Goal: Find contact information: Find contact information

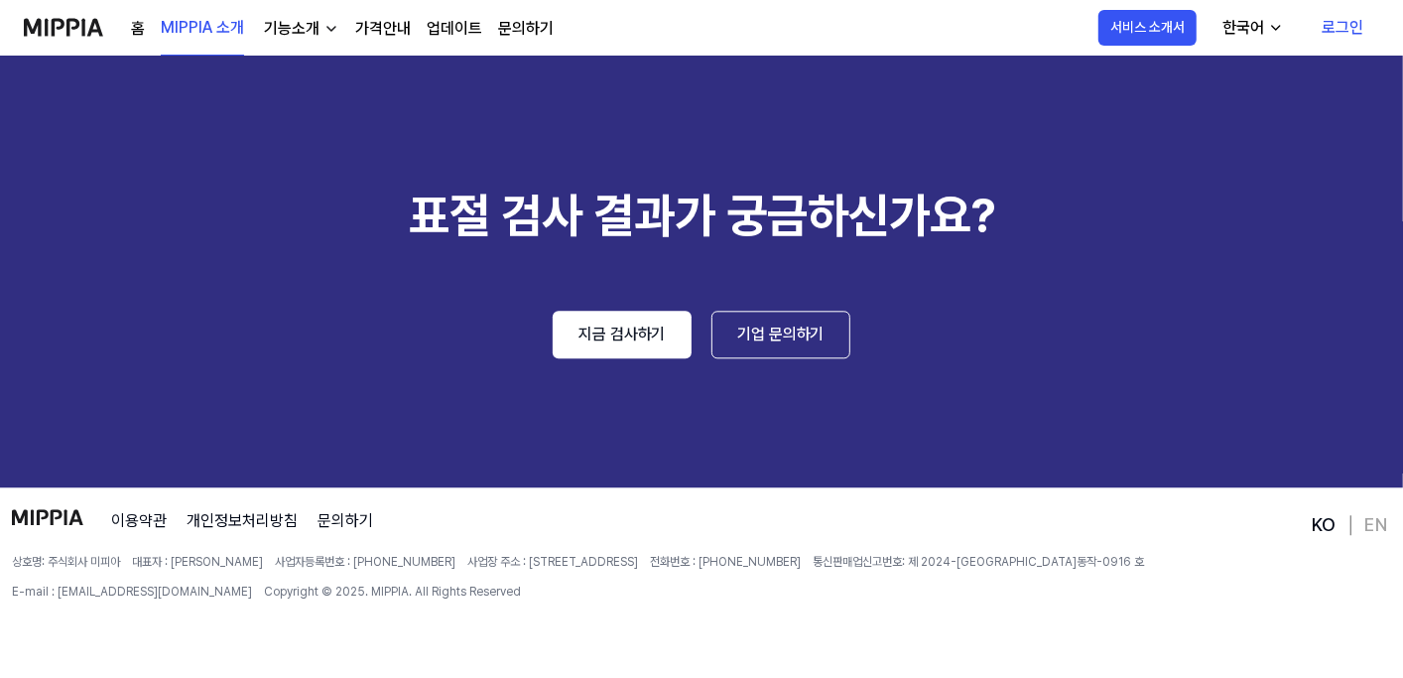
drag, startPoint x: 872, startPoint y: 130, endPoint x: 882, endPoint y: 148, distance: 20.4
click at [872, 131] on 트라이 "표절 검사 결과가 궁금하신가요? 지금 검사하기 기업 문의하기" at bounding box center [701, 269] width 1403 height 437
drag, startPoint x: 1237, startPoint y: 556, endPoint x: 1098, endPoint y: 565, distance: 139.2
click at [1098, 565] on div "상호명: 주식회사 미피아 대표자 : 오찬호 사업자등록번호 : [PHONE_NUMBER] 사업장 주소 : [STREET_ADDRESS] 전화번호…" at bounding box center [660, 577] width 1296 height 48
click at [1190, 611] on div "이용약관 개인정보처리방침 문의하기 상호명: 주식회사 미피아 대표자 : 오찬호 사업자등록번호 : [PHONE_NUMBER] 사업장 주소 : [S…" at bounding box center [660, 593] width 1296 height 169
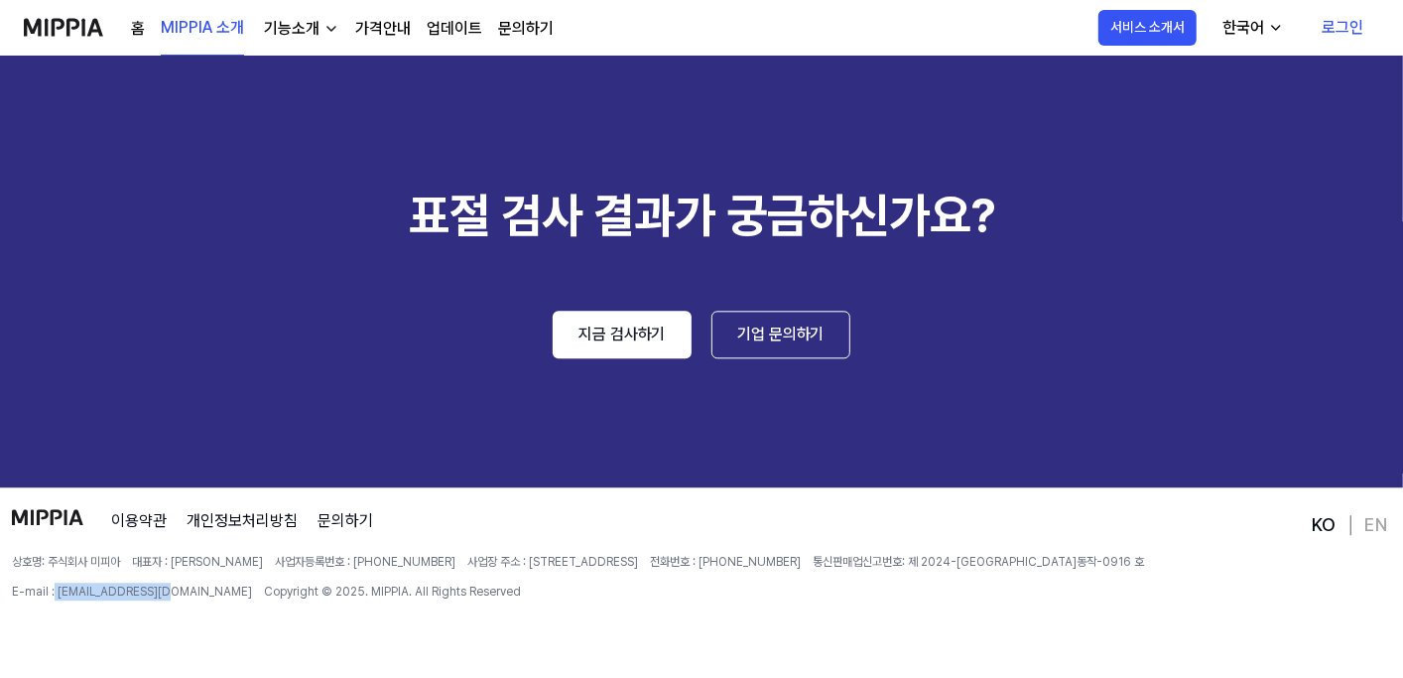
click at [1195, 600] on div "상호명: 주식회사 미피아 대표자 : 오찬호 사업자등록번호 : [PHONE_NUMBER] 사업장 주소 : [STREET_ADDRESS] 전화번호…" at bounding box center [660, 577] width 1296 height 48
drag, startPoint x: 1228, startPoint y: 551, endPoint x: 1101, endPoint y: 585, distance: 131.5
click at [1101, 585] on div "이용약관 개인정보처리방침 문의하기 상호명: 주식회사 미피아 대표자 : 오찬호 사업자등록번호 : [PHONE_NUMBER] 사업장 주소 : [S…" at bounding box center [660, 593] width 1296 height 169
copy span "[EMAIL_ADDRESS][DOMAIN_NAME]"
click at [287, 191] on div "표절 검사 결과가 궁금하신가요? 지금 검사하기 기업 문의하기" at bounding box center [701, 269] width 1403 height 179
